Goal: Task Accomplishment & Management: Complete application form

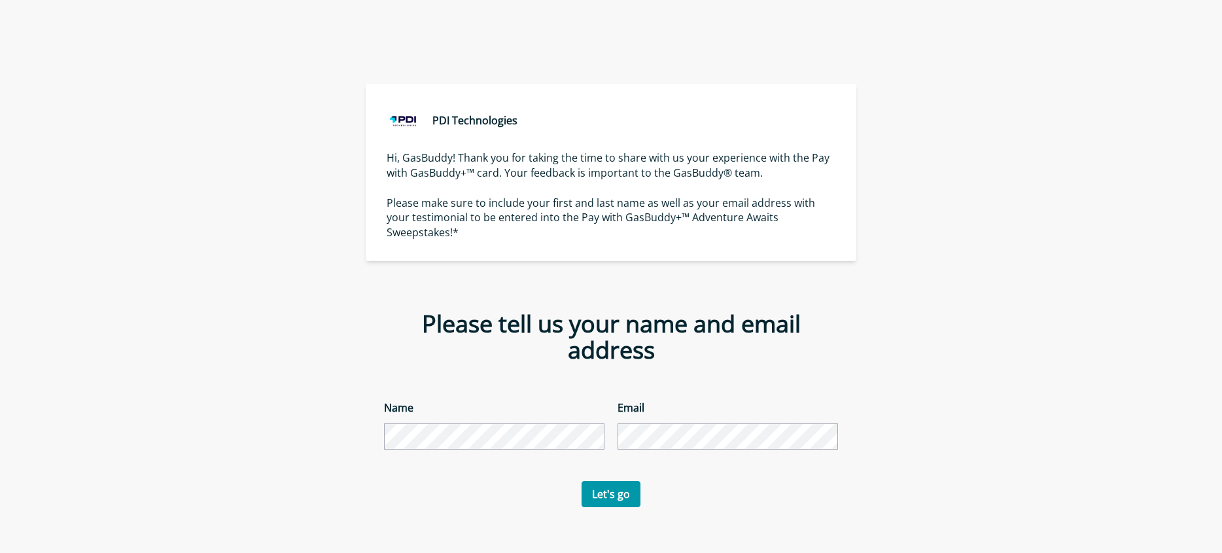
click at [603, 481] on button "Let's go" at bounding box center [611, 494] width 59 height 26
click at [616, 481] on button "Let's go" at bounding box center [611, 494] width 59 height 26
click at [582, 481] on button "Let's go" at bounding box center [611, 494] width 59 height 26
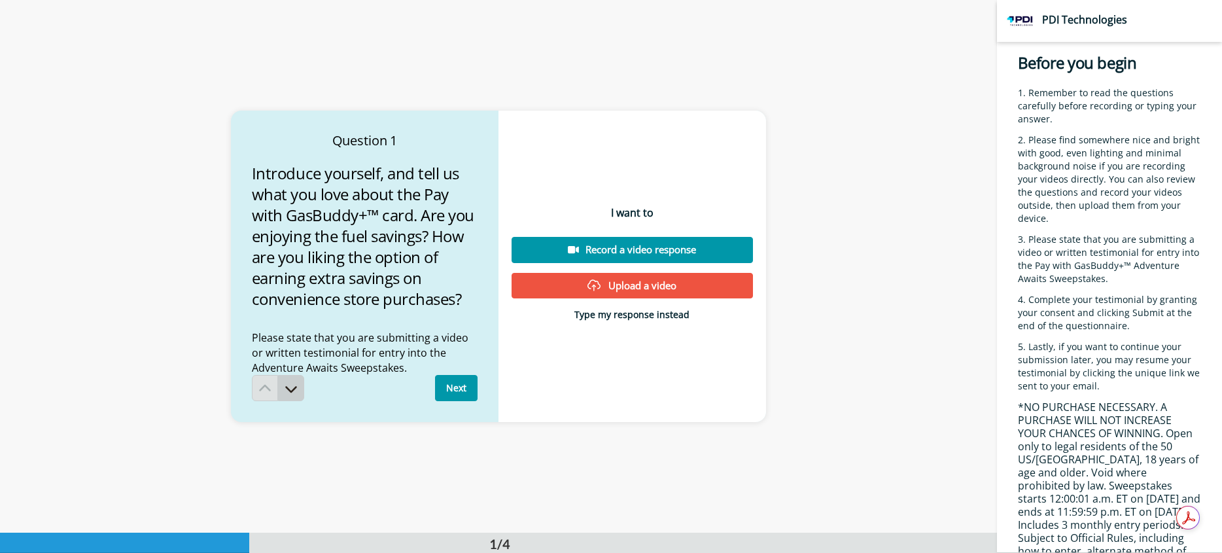
click at [278, 391] on button at bounding box center [291, 388] width 26 height 26
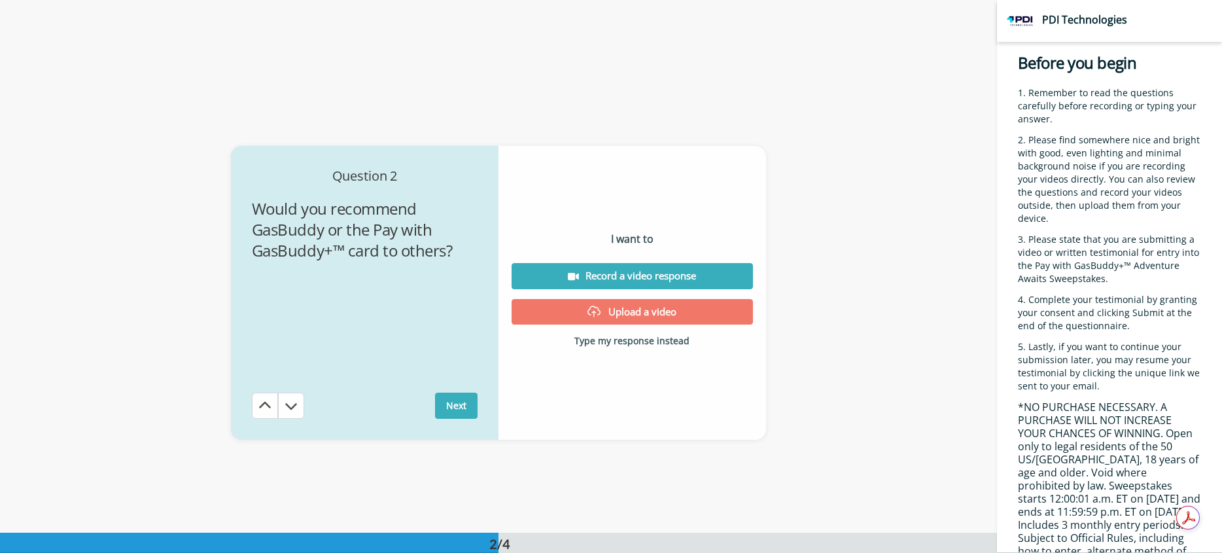
scroll to position [533, 0]
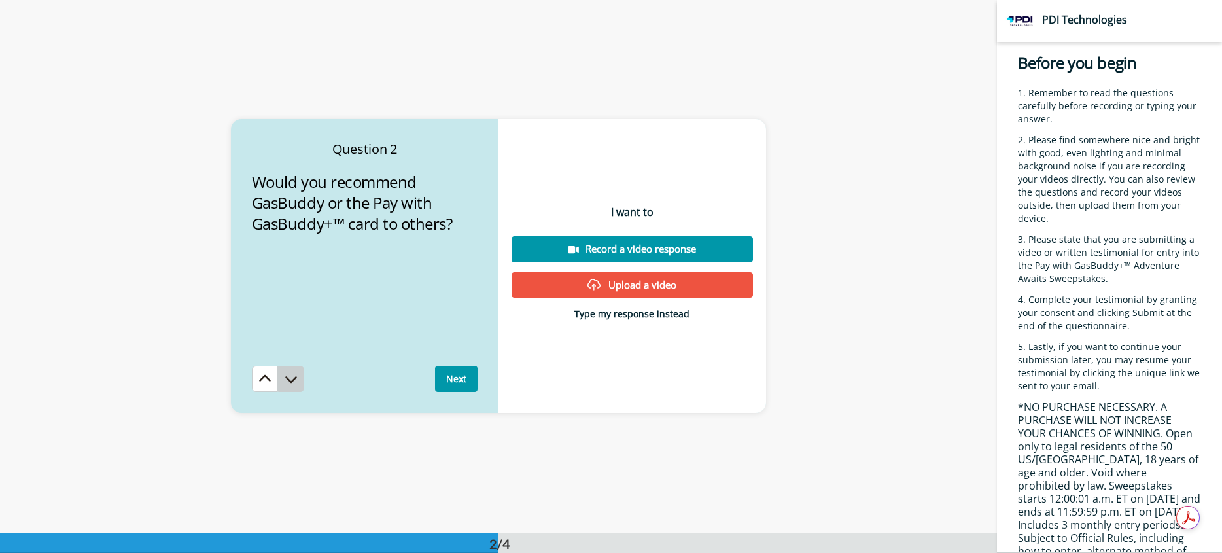
click at [285, 381] on icon at bounding box center [291, 379] width 12 height 7
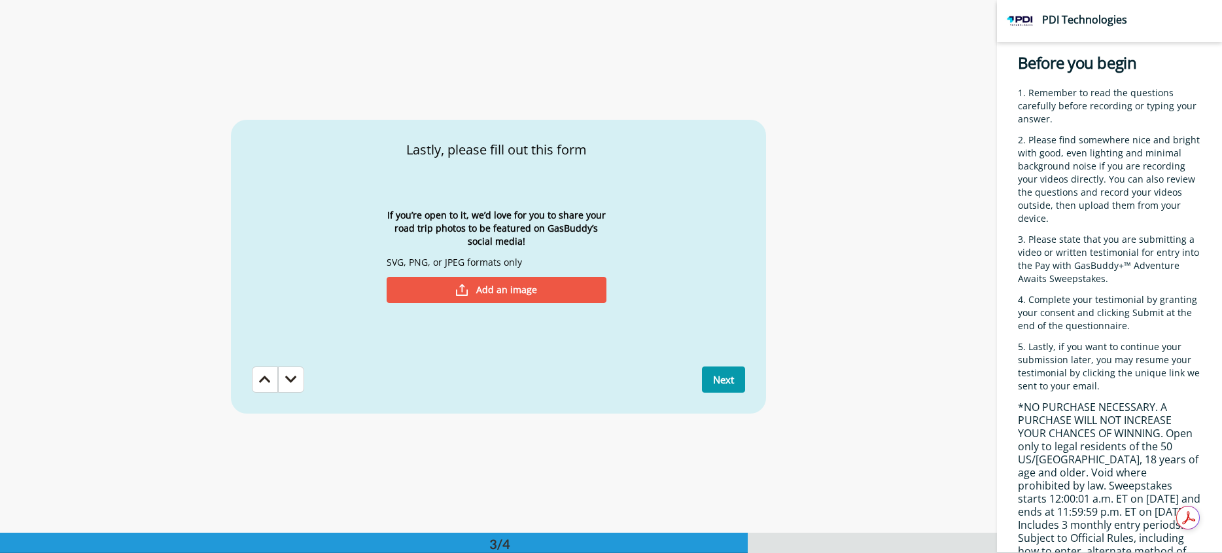
scroll to position [1066, 0]
click at [259, 384] on icon at bounding box center [265, 378] width 12 height 13
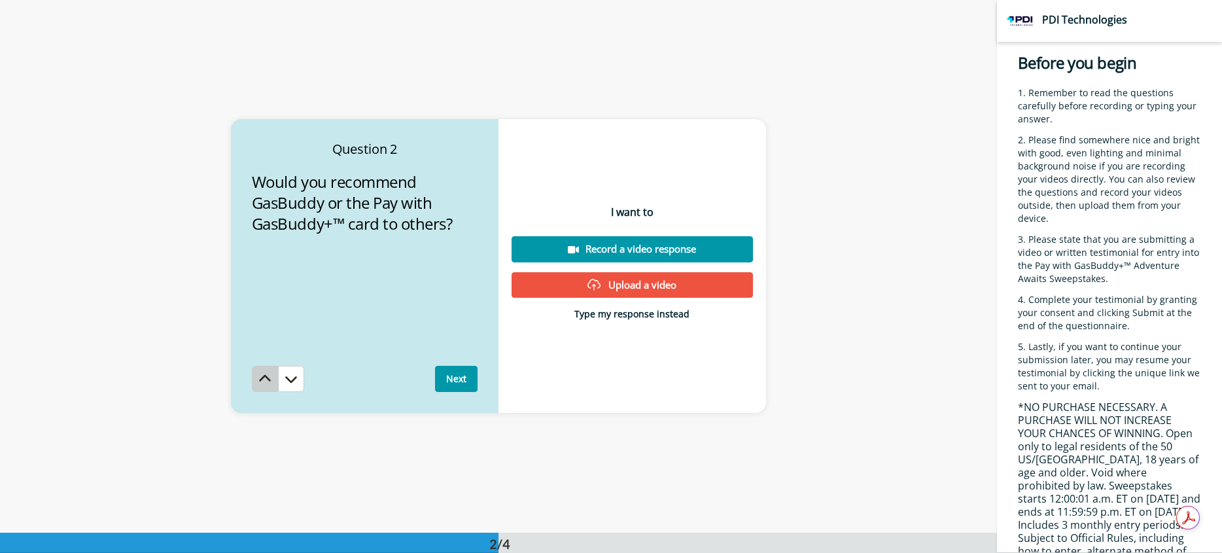
click at [252, 386] on button at bounding box center [265, 379] width 26 height 26
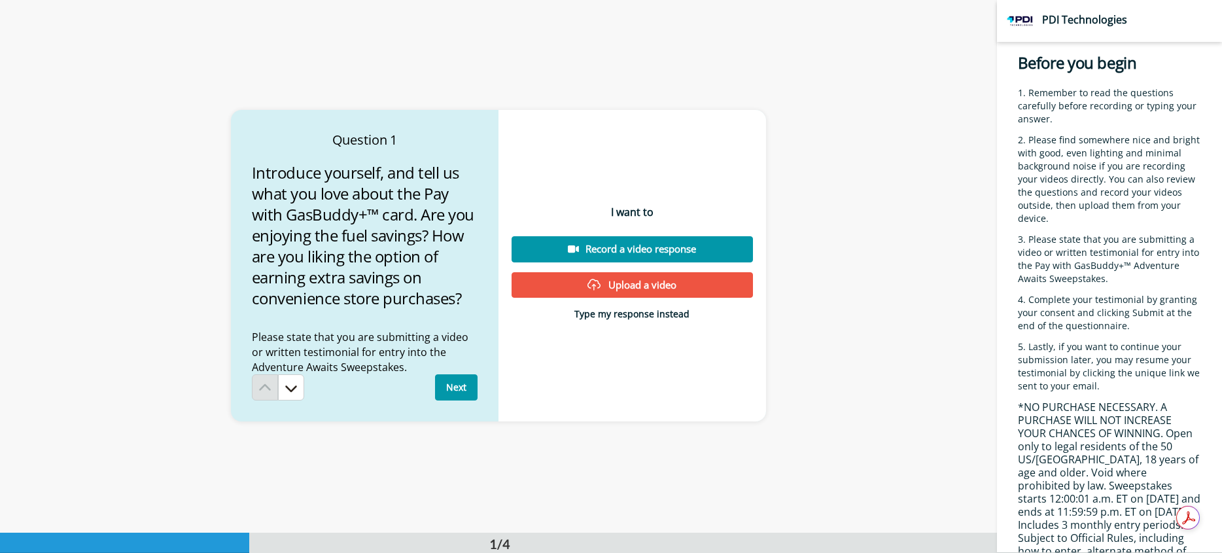
scroll to position [0, 0]
